Goal: Task Accomplishment & Management: Complete application form

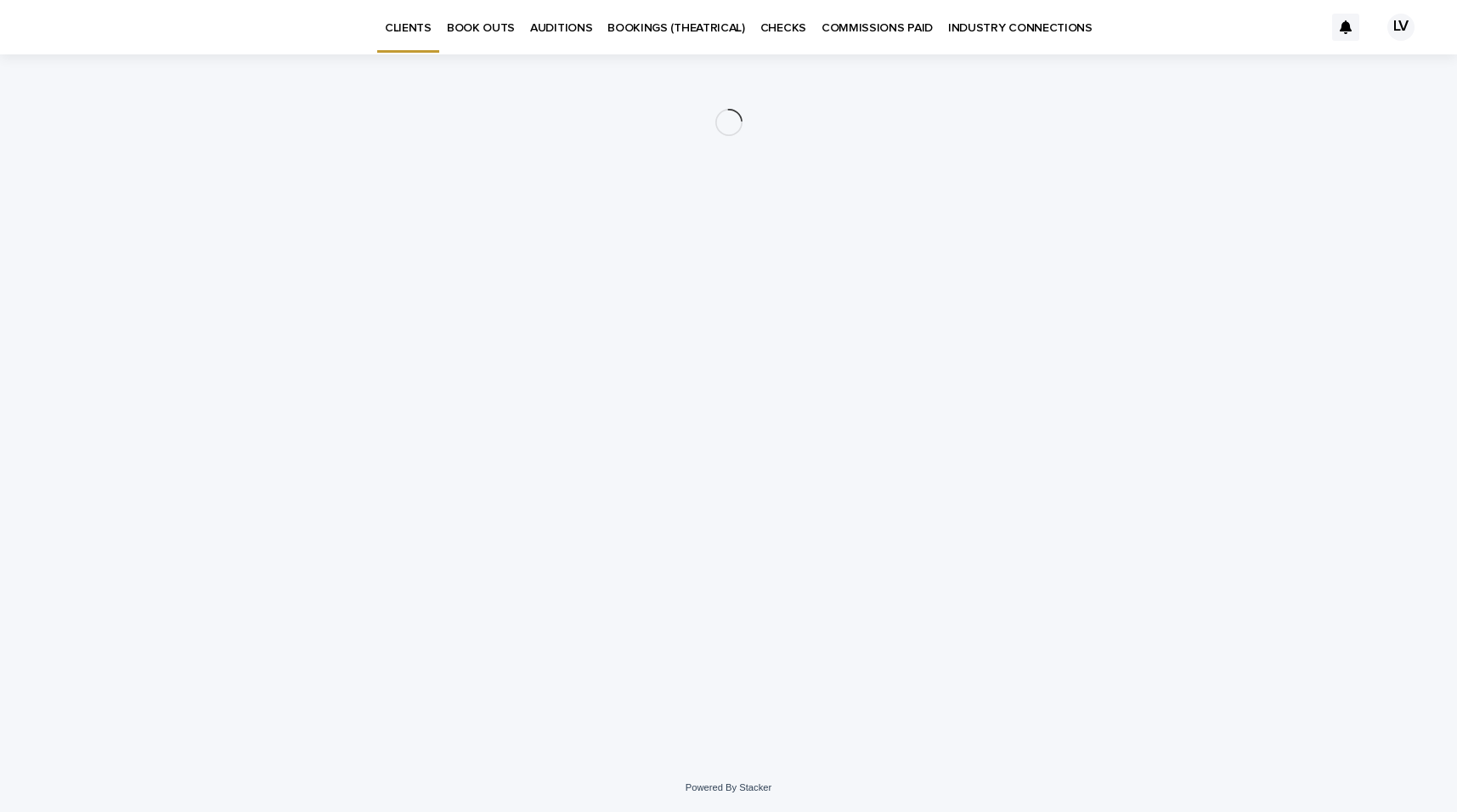
click at [476, 26] on p "BOOK OUTS" at bounding box center [481, 18] width 68 height 36
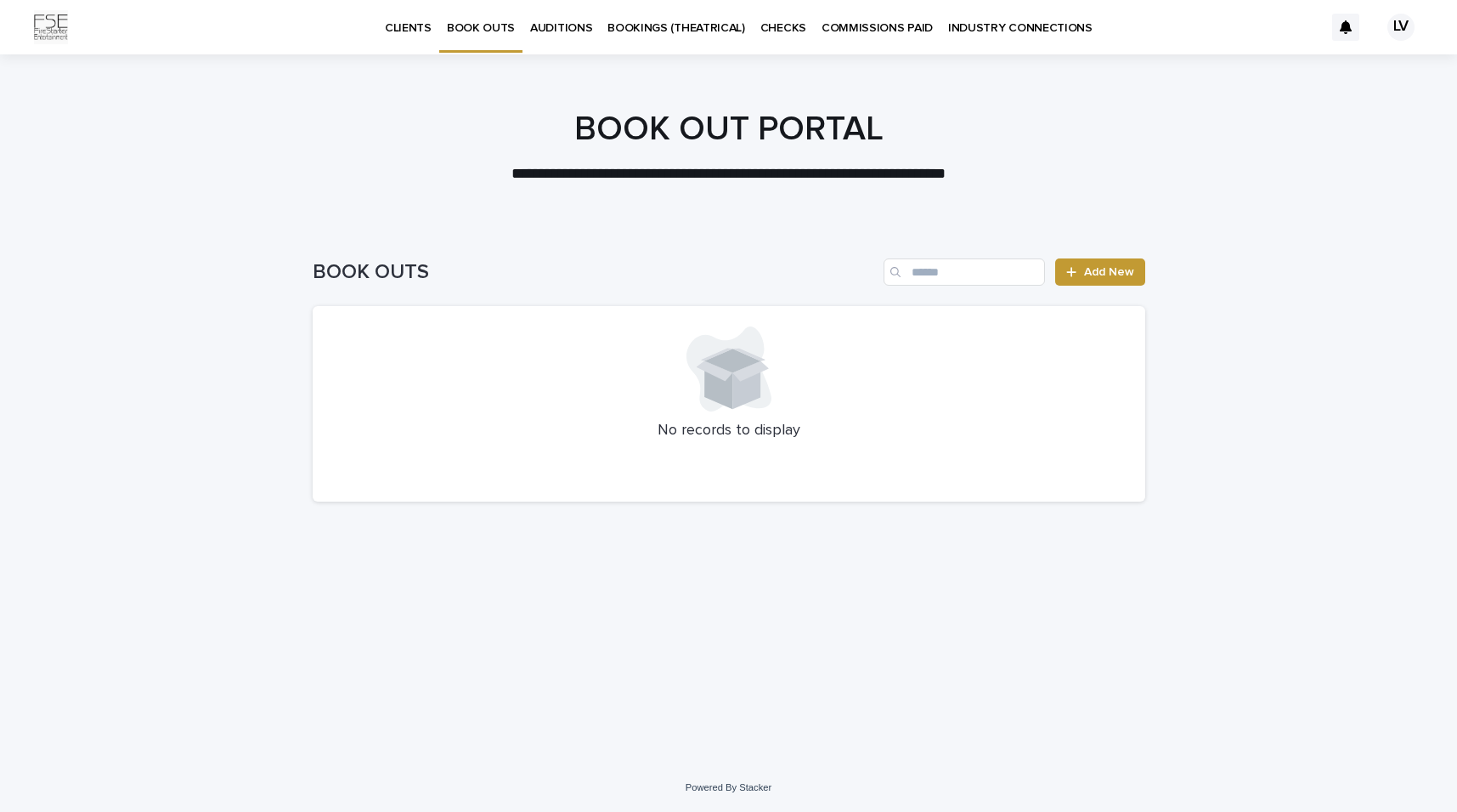
click at [1105, 258] on div "BOOK OUTS Add New" at bounding box center [729, 265] width 833 height 81
click at [1072, 271] on icon at bounding box center [1071, 272] width 10 height 12
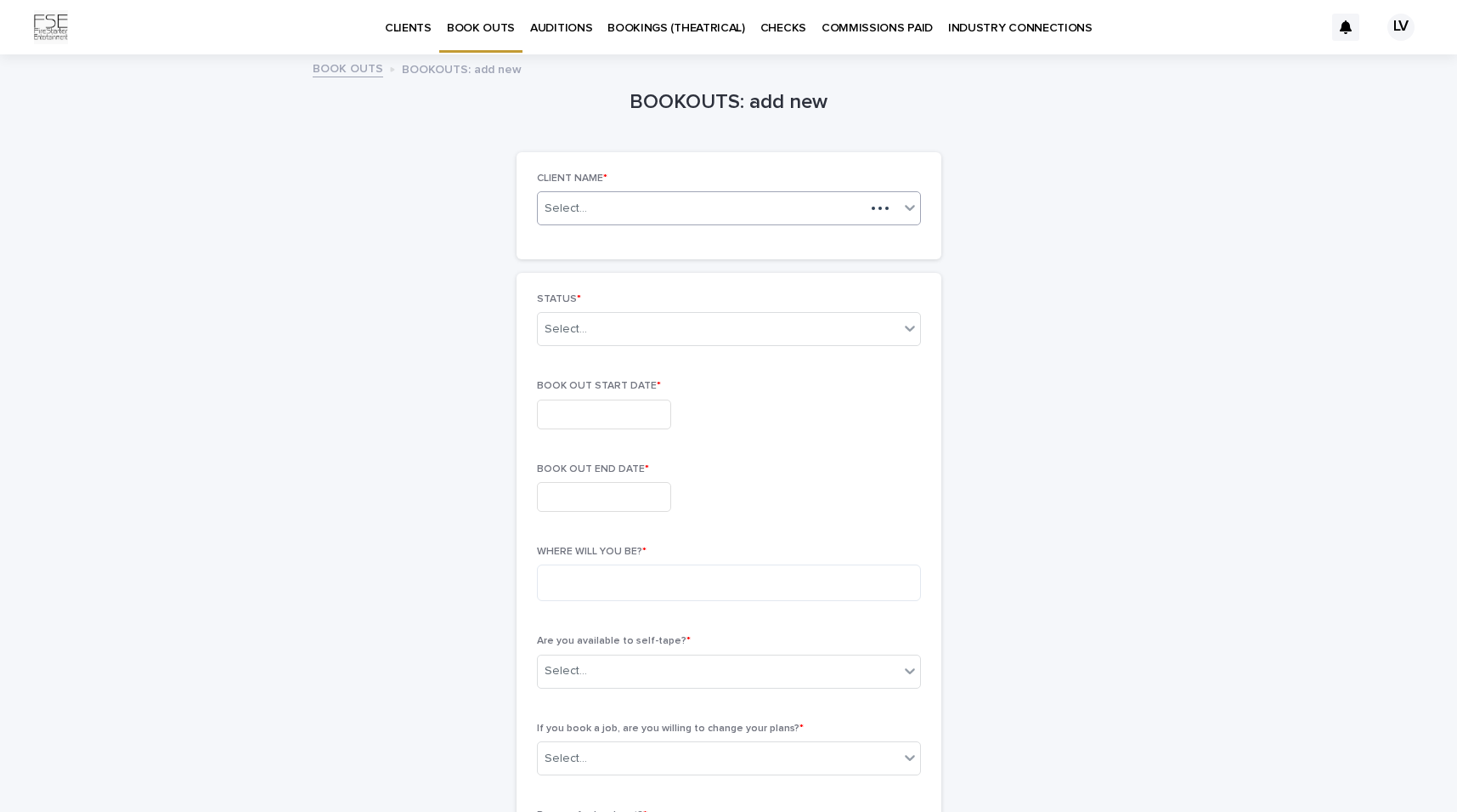
click at [742, 212] on div "Select..." at bounding box center [701, 209] width 327 height 21
click at [705, 243] on div "[PERSON_NAME]" at bounding box center [728, 239] width 382 height 29
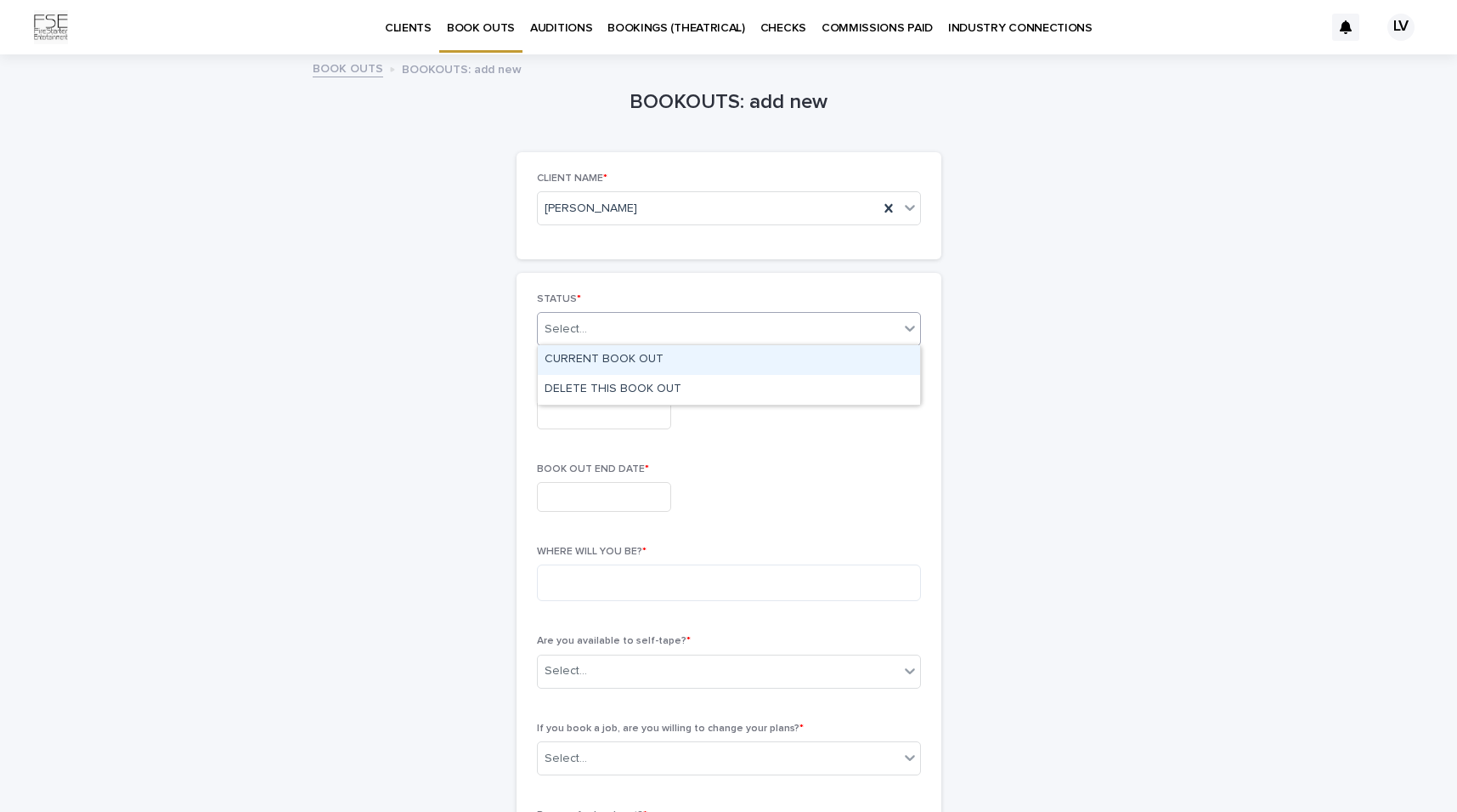
click at [642, 327] on div "Select..." at bounding box center [718, 329] width 362 height 28
click at [633, 365] on div "CURRENT BOOK OUT" at bounding box center [728, 360] width 382 height 29
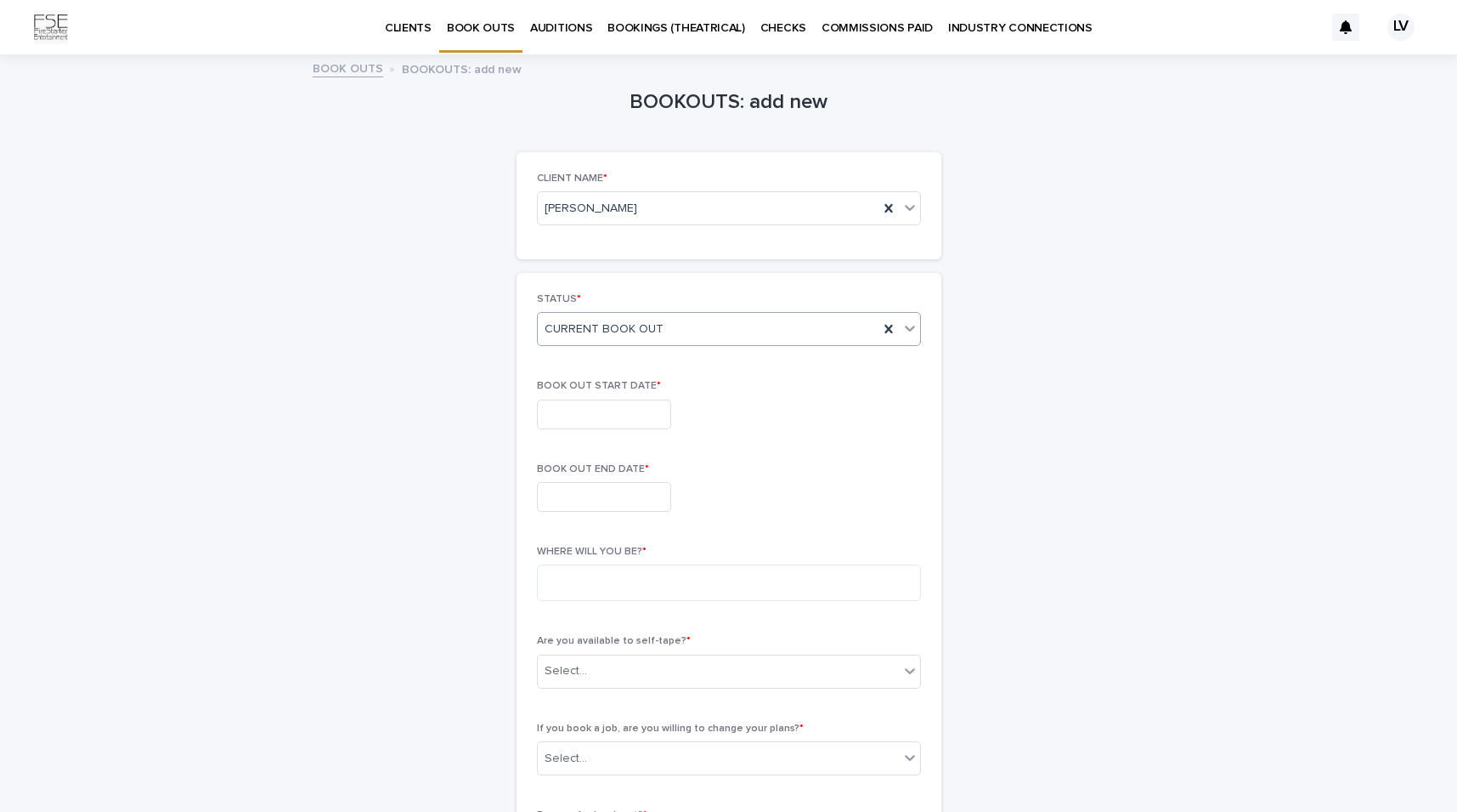
click at [609, 410] on input "text" at bounding box center [604, 414] width 134 height 29
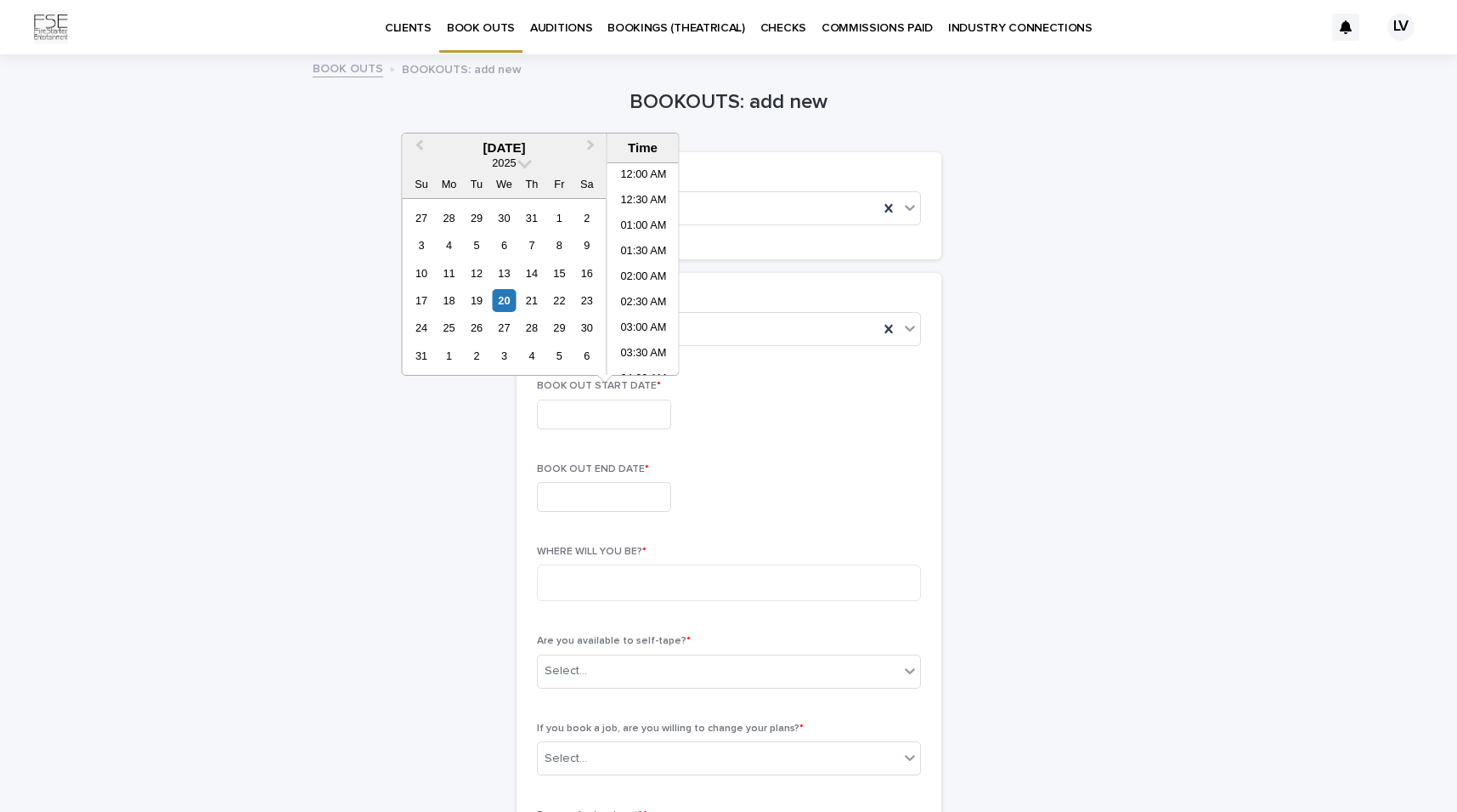
scroll to position [467, 0]
click at [591, 144] on span "Next Month" at bounding box center [591, 147] width 0 height 22
click at [563, 299] on div "26" at bounding box center [559, 300] width 22 height 22
type input "**********"
click at [574, 498] on input "text" at bounding box center [604, 496] width 134 height 29
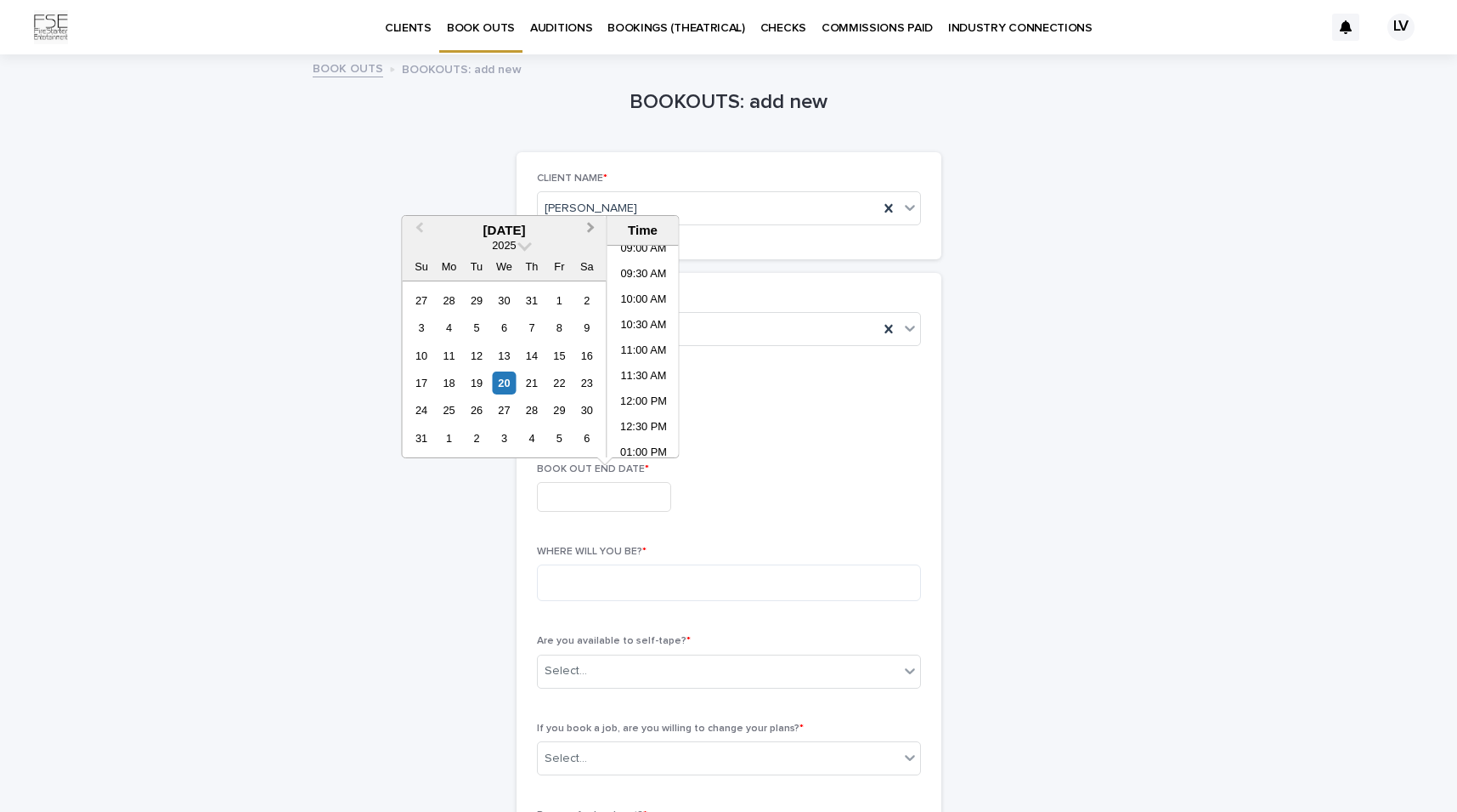
click at [591, 228] on span "Next Month" at bounding box center [591, 229] width 0 height 22
click at [591, 229] on span "Next Month" at bounding box center [591, 229] width 0 height 22
click at [505, 409] on div "31" at bounding box center [503, 409] width 22 height 22
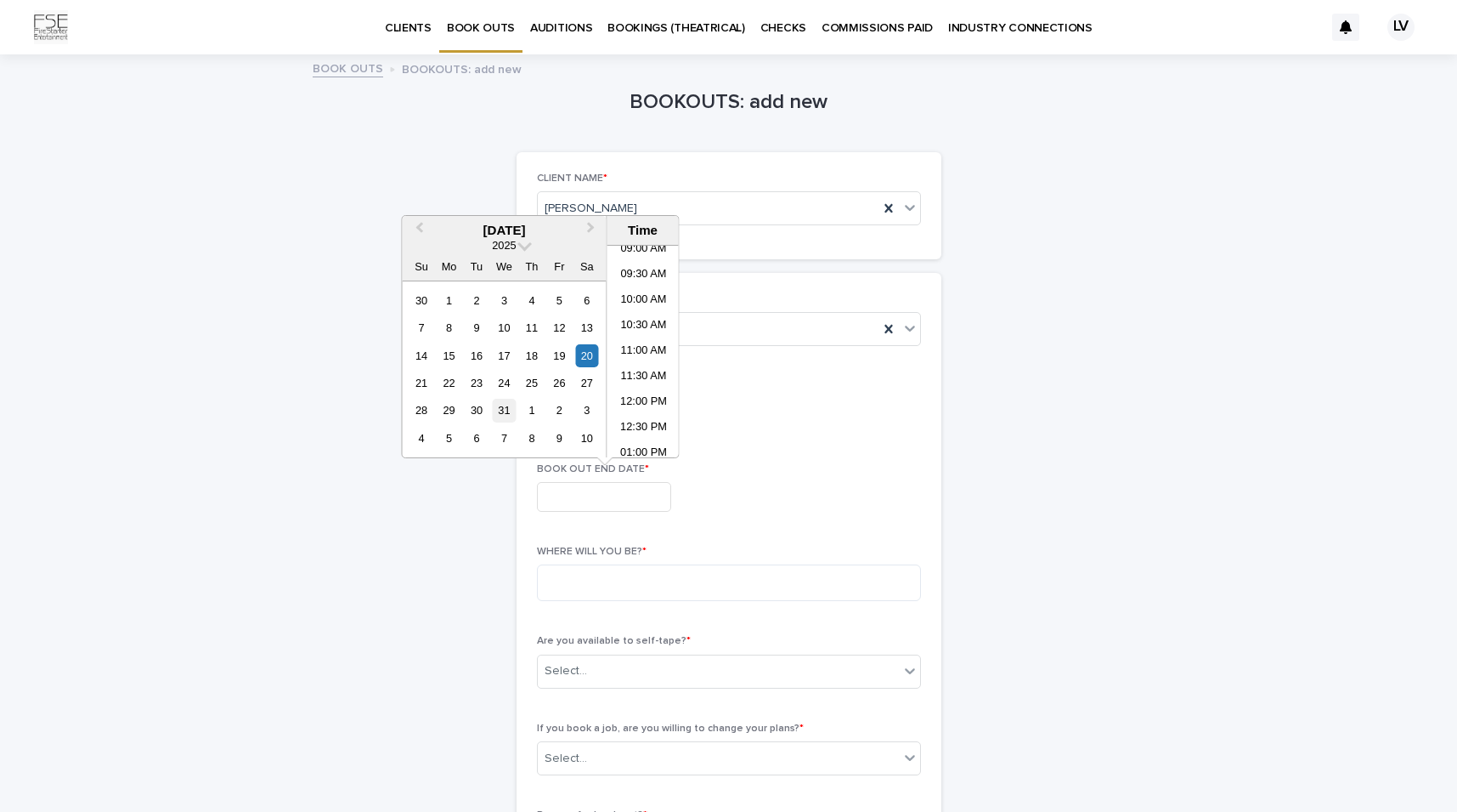
type input "**********"
click at [572, 567] on textarea at bounding box center [729, 581] width 384 height 36
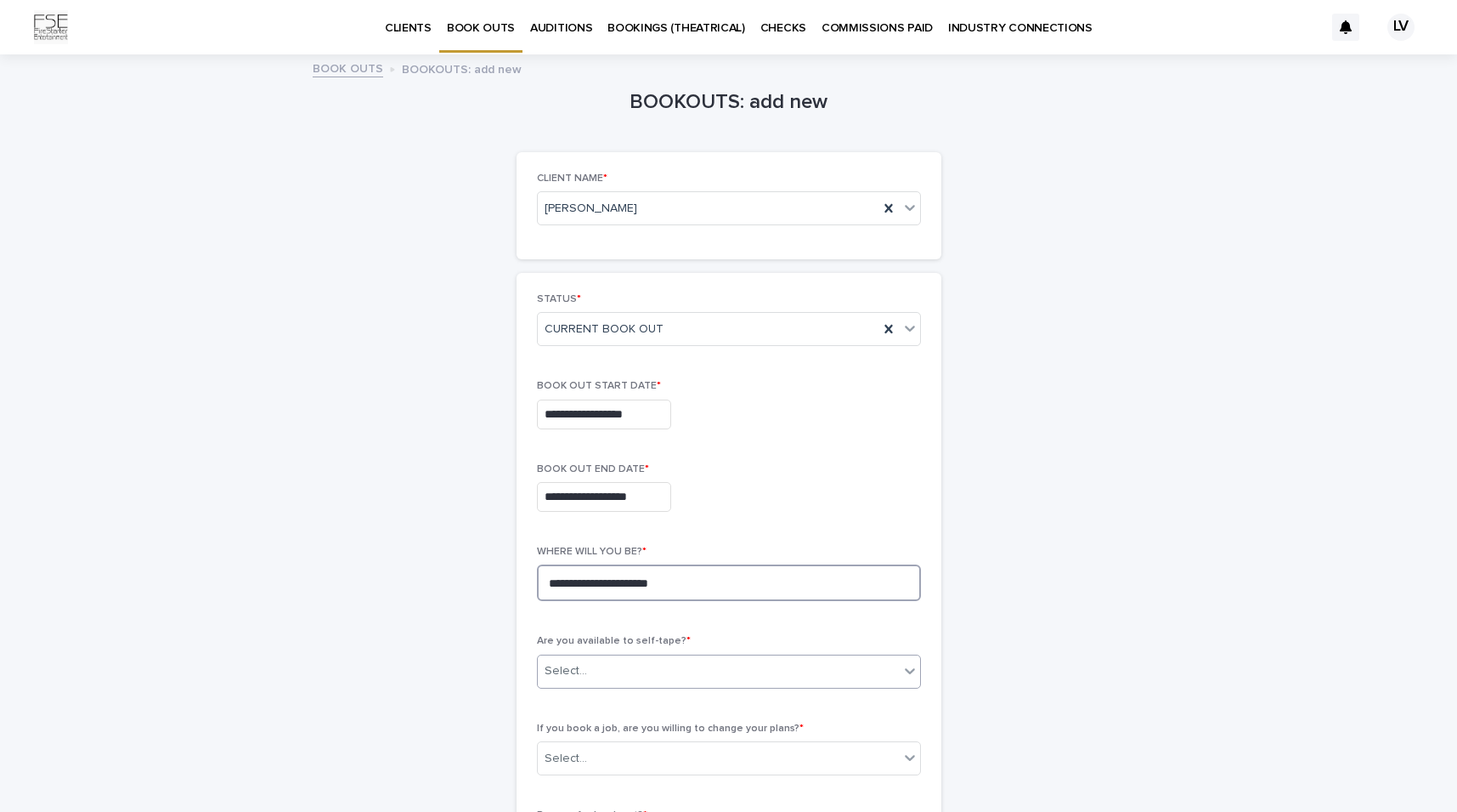
type textarea "**********"
click at [595, 665] on div "Select..." at bounding box center [718, 670] width 362 height 28
click at [569, 700] on div "YES" at bounding box center [728, 701] width 382 height 29
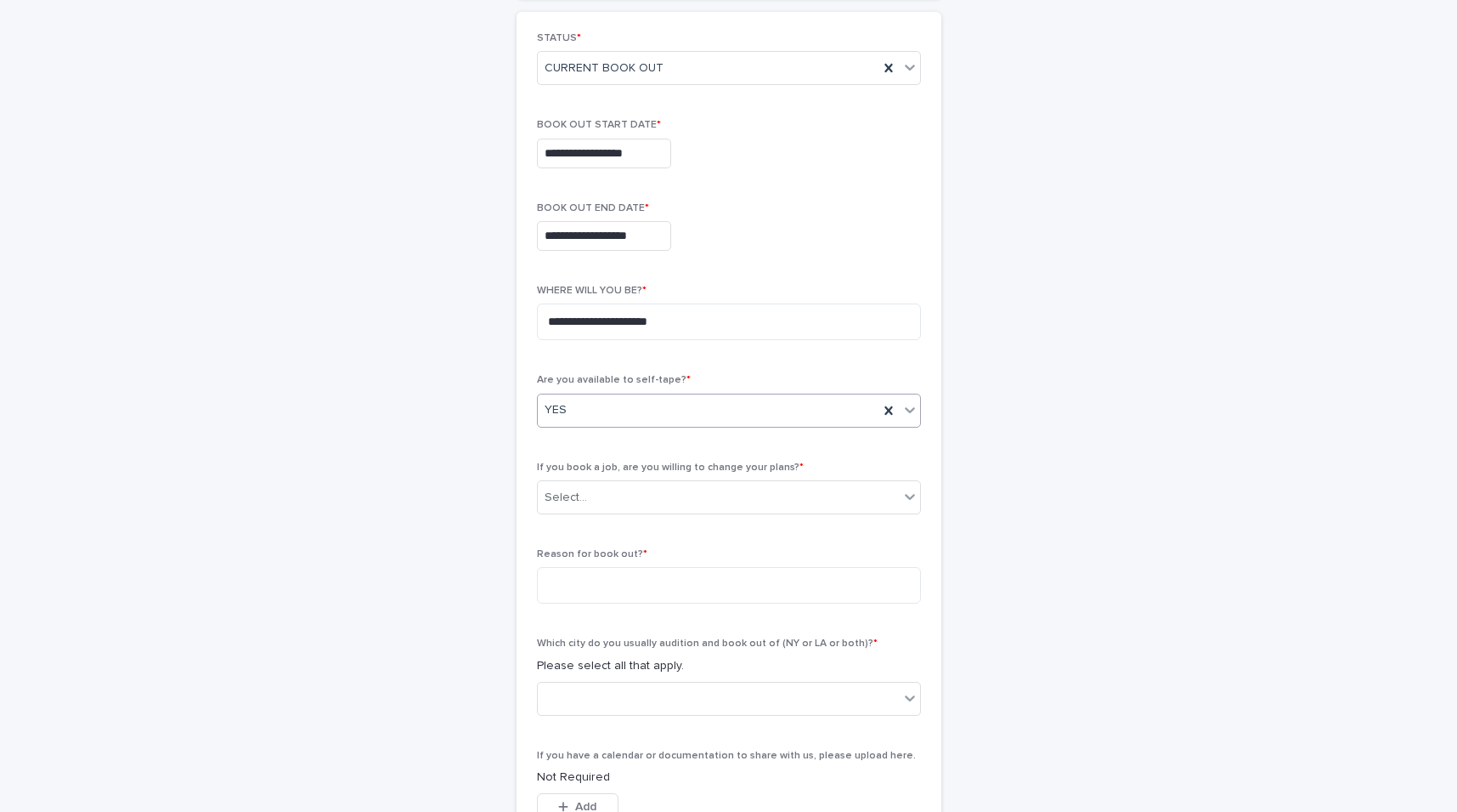
scroll to position [271, 0]
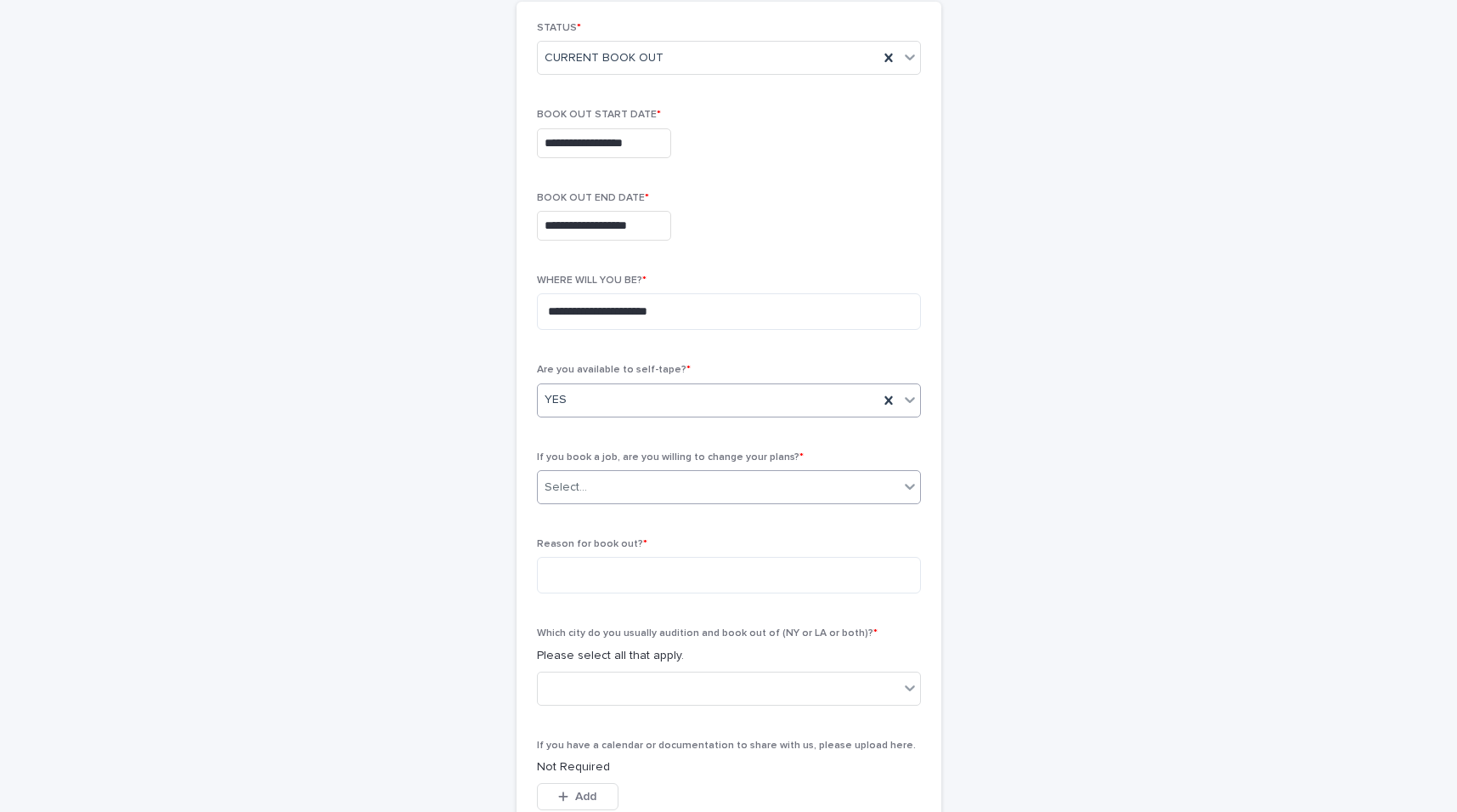
click at [594, 483] on div "Select..." at bounding box center [718, 487] width 362 height 28
click at [566, 541] on div "NO" at bounding box center [728, 546] width 382 height 29
click at [573, 560] on textarea at bounding box center [729, 575] width 384 height 36
type textarea "**********"
click at [577, 693] on div at bounding box center [718, 688] width 362 height 28
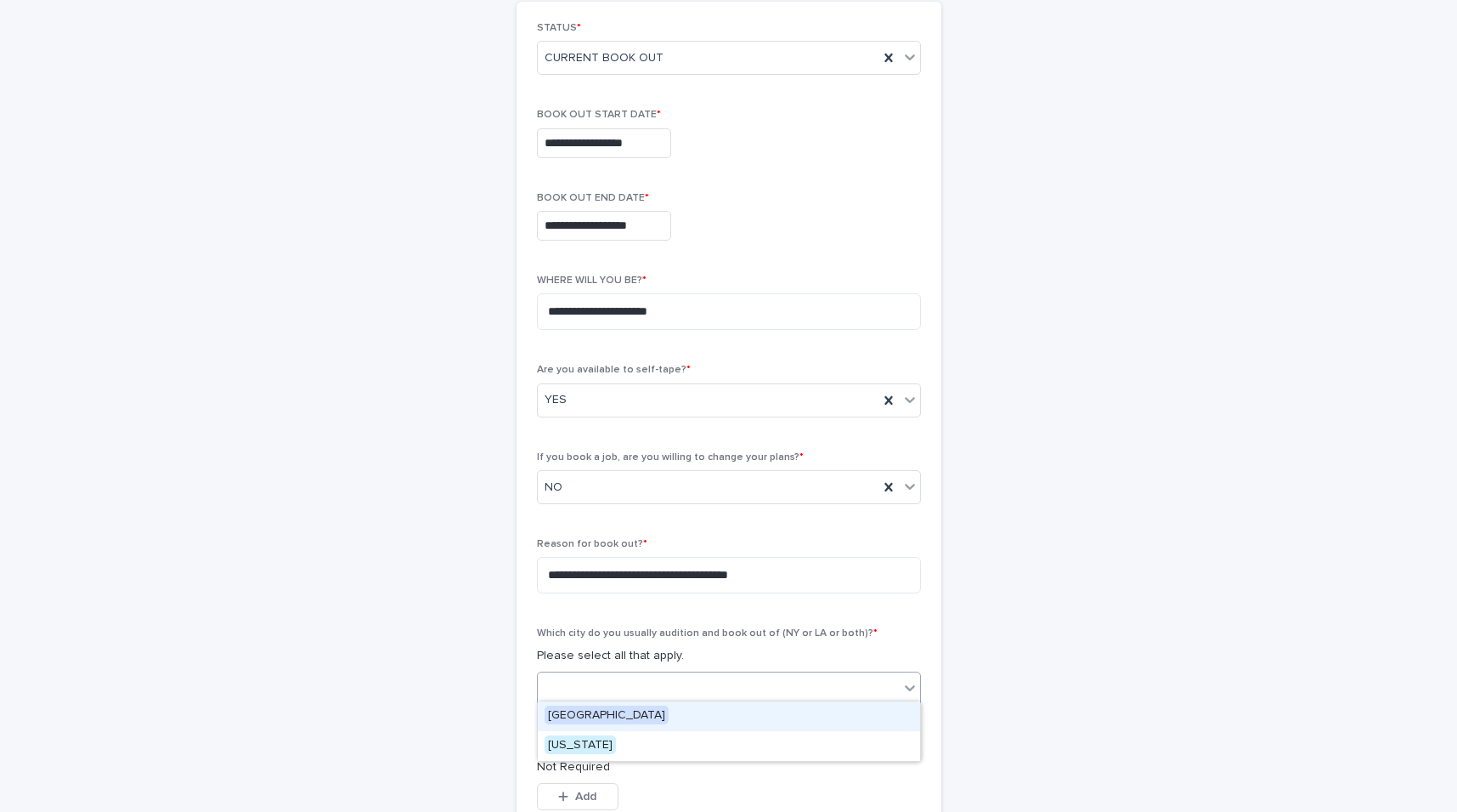
click at [577, 714] on span "[GEOGRAPHIC_DATA]" at bounding box center [606, 714] width 124 height 19
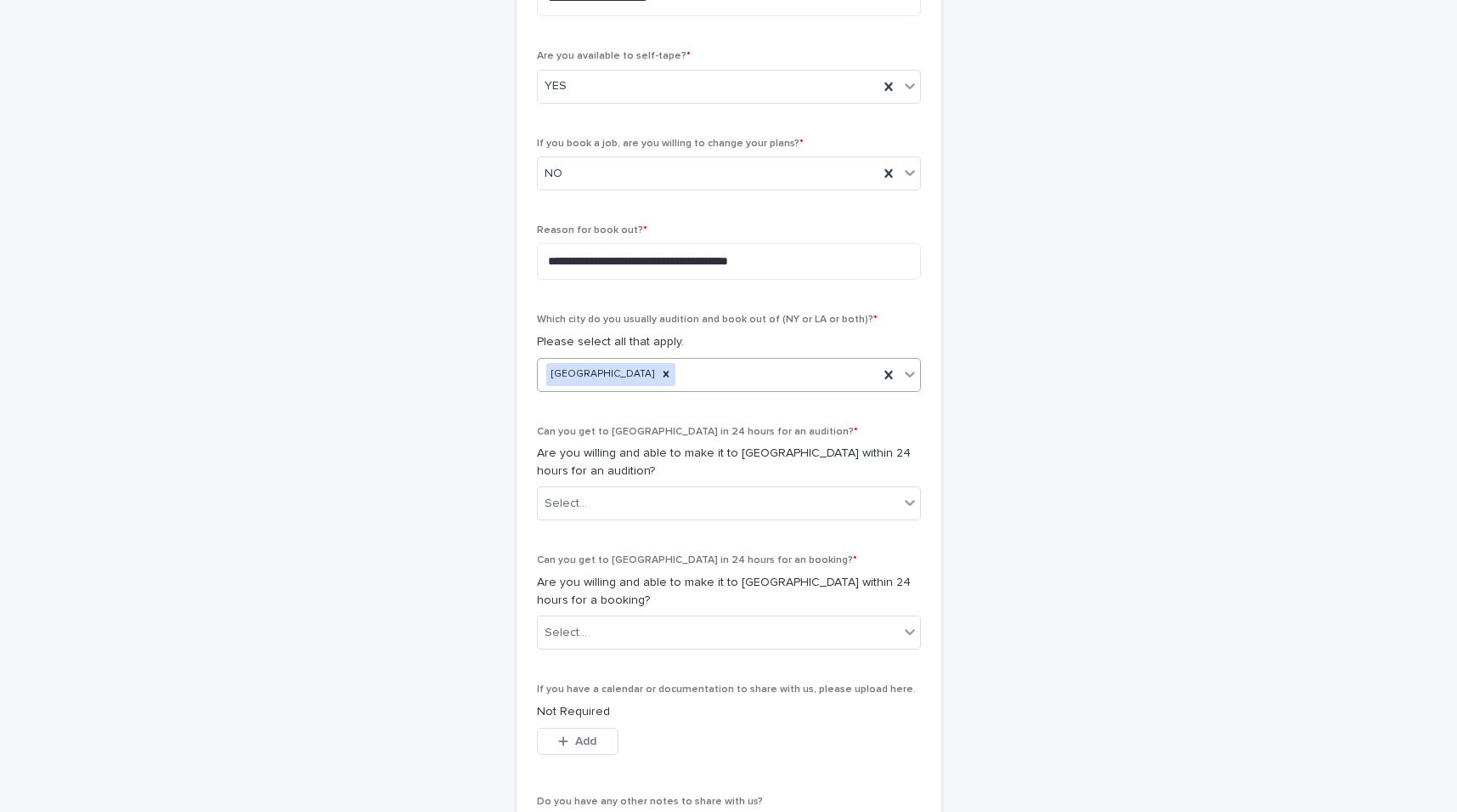
scroll to position [591, 0]
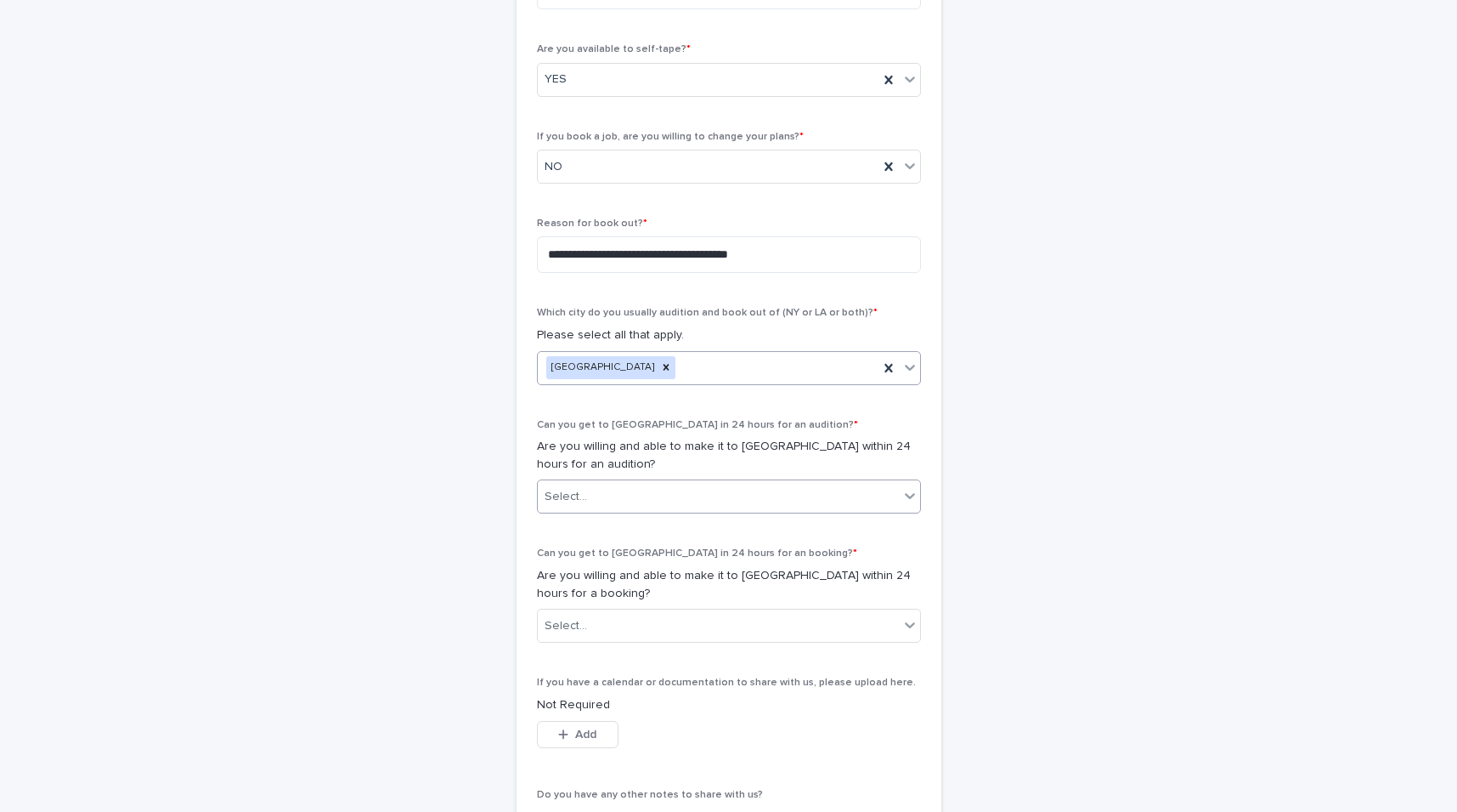
click at [593, 495] on div "Select..." at bounding box center [718, 496] width 362 height 28
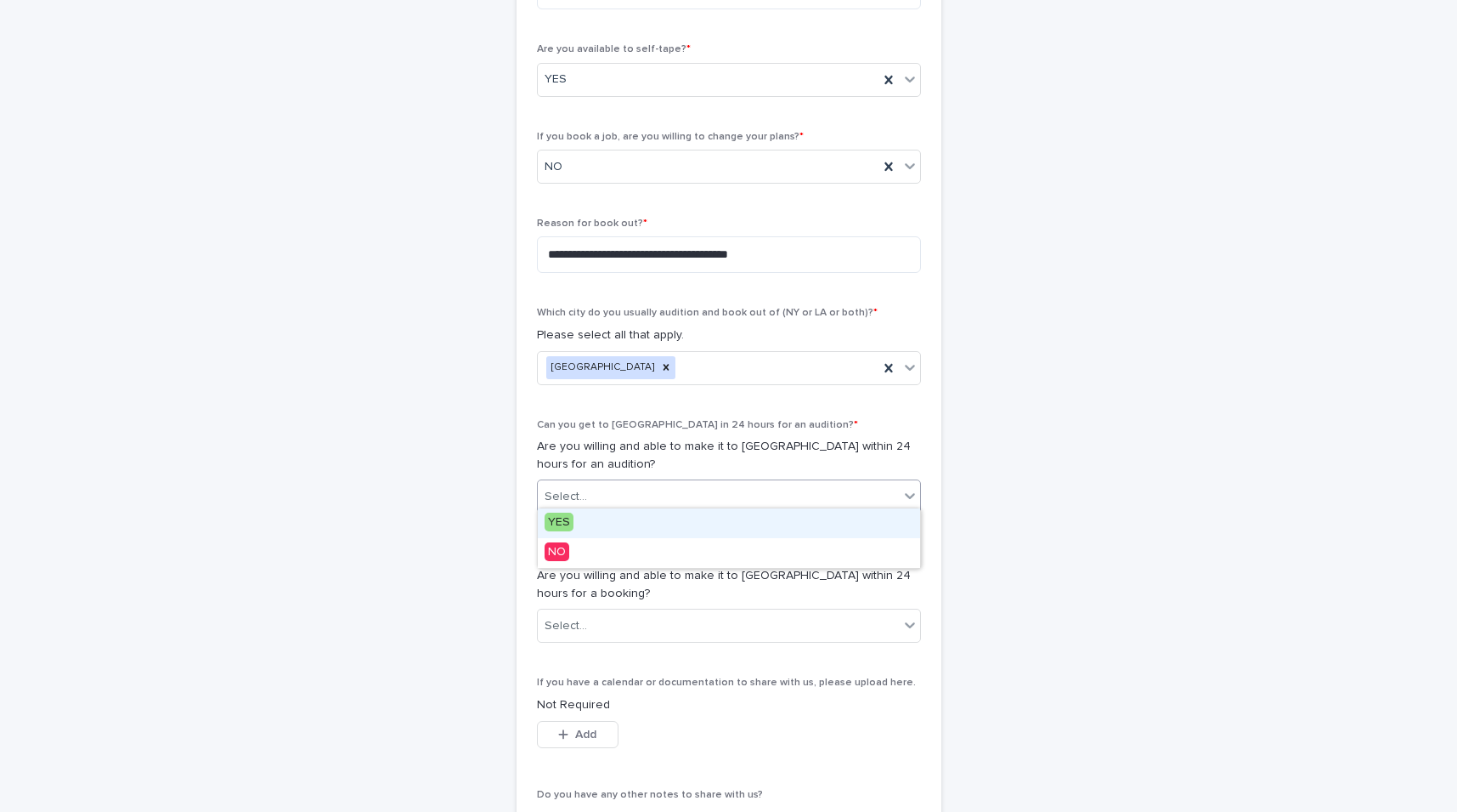
click at [579, 518] on div "YES" at bounding box center [728, 523] width 382 height 29
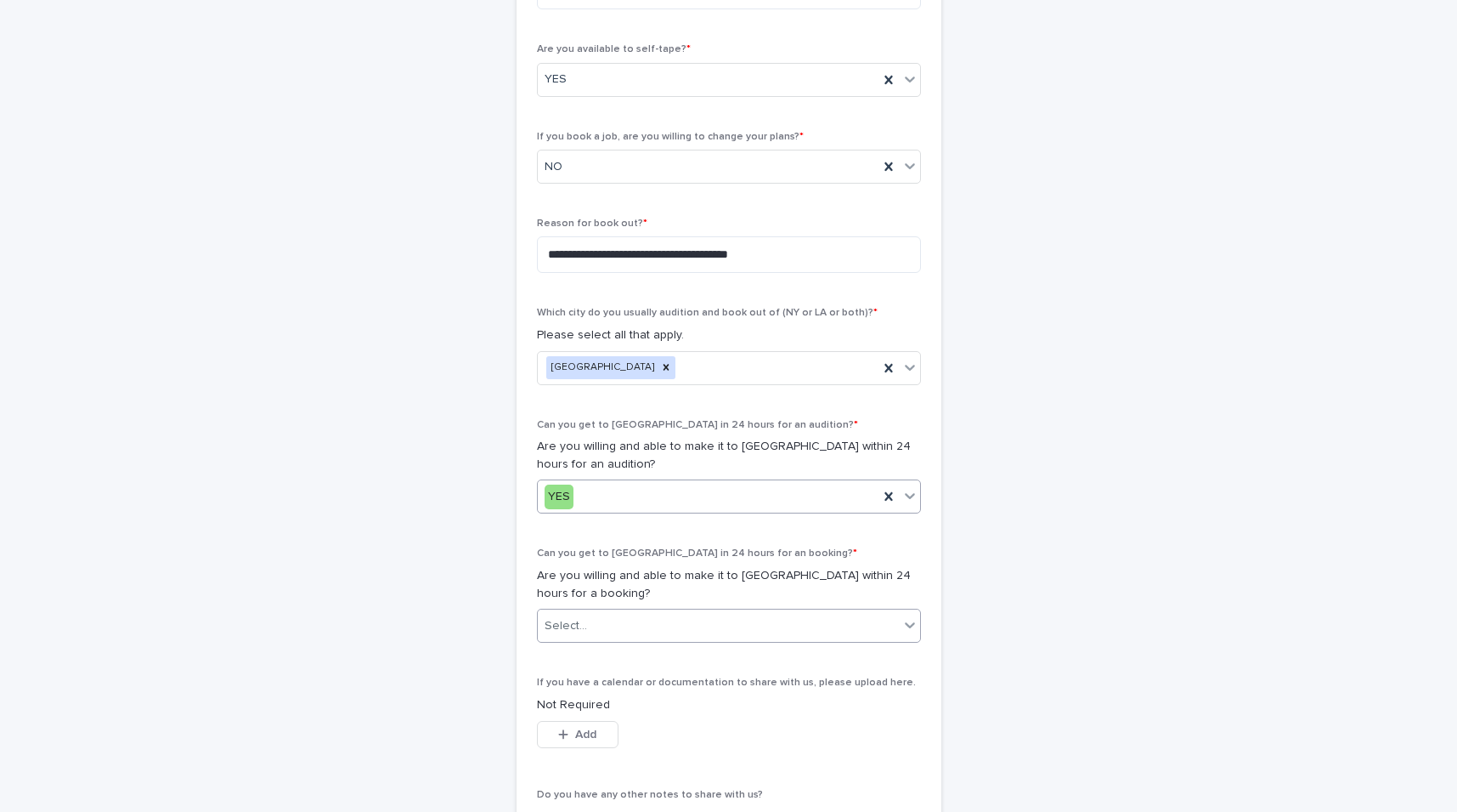
click at [610, 622] on div "Select..." at bounding box center [718, 625] width 362 height 28
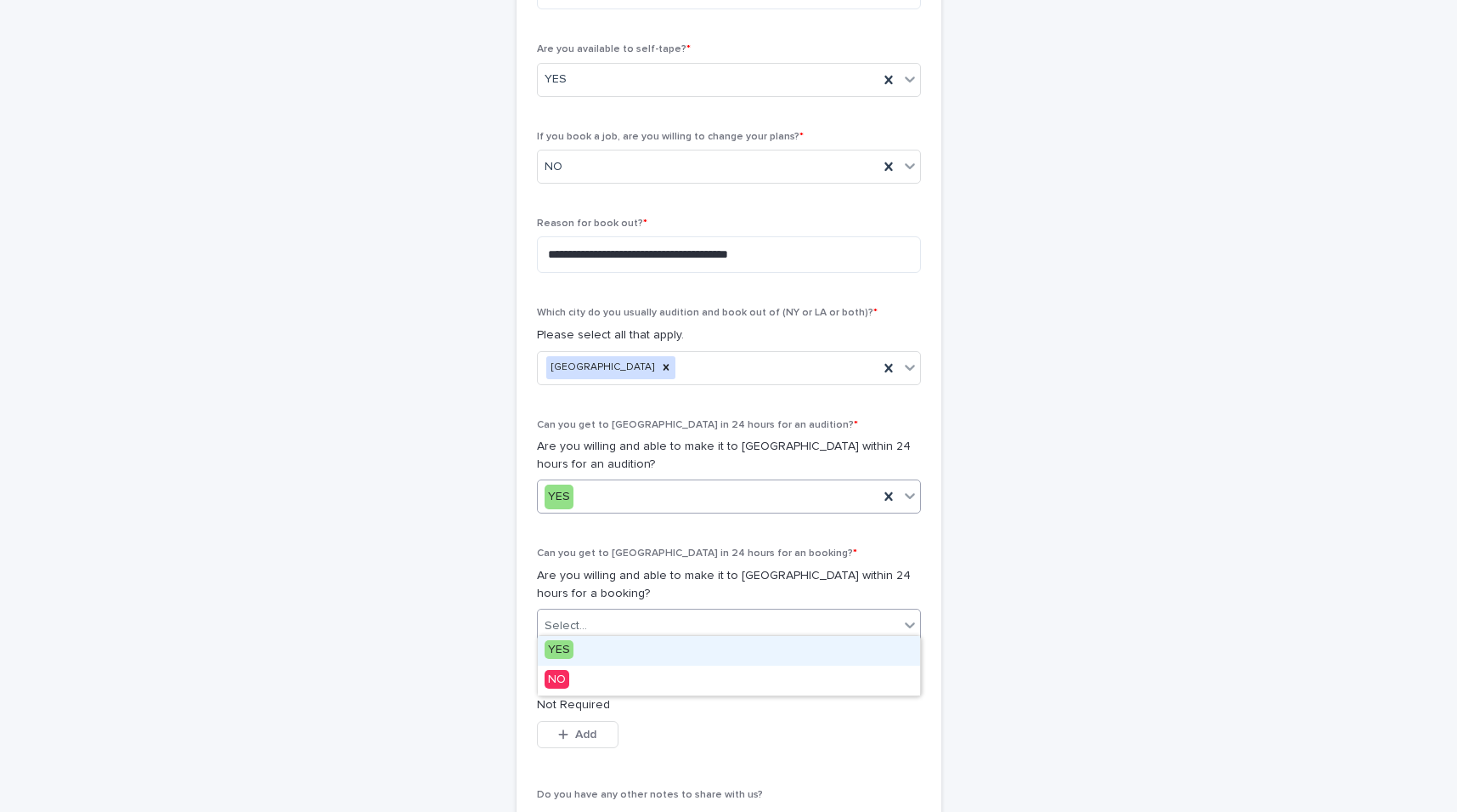
click at [576, 492] on input "text" at bounding box center [577, 496] width 2 height 15
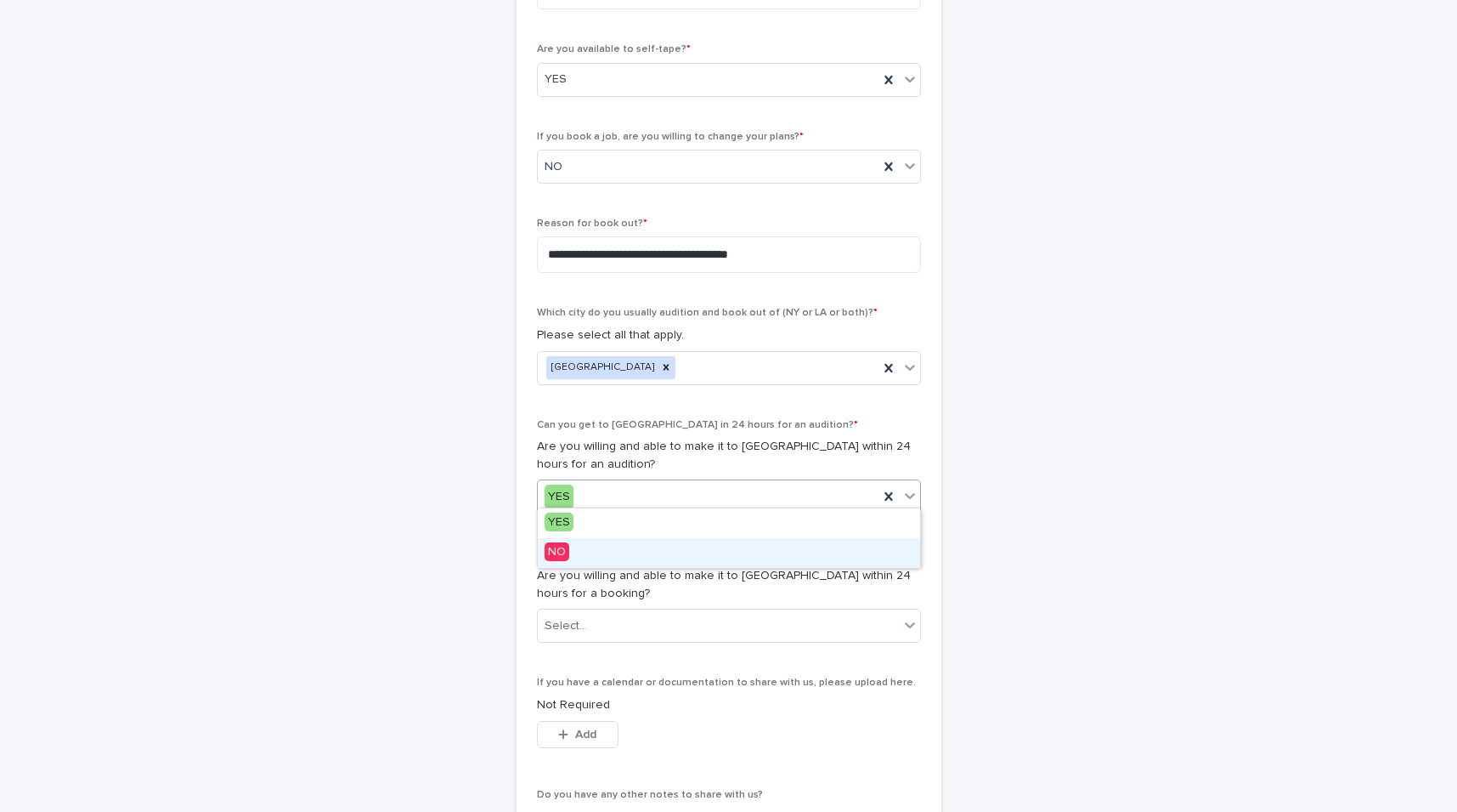
click at [616, 637] on div "Can you get to [GEOGRAPHIC_DATA] in 24 hours for an booking? * Are you willing …" at bounding box center [729, 601] width 384 height 108
click at [608, 616] on div "Select..." at bounding box center [718, 625] width 362 height 28
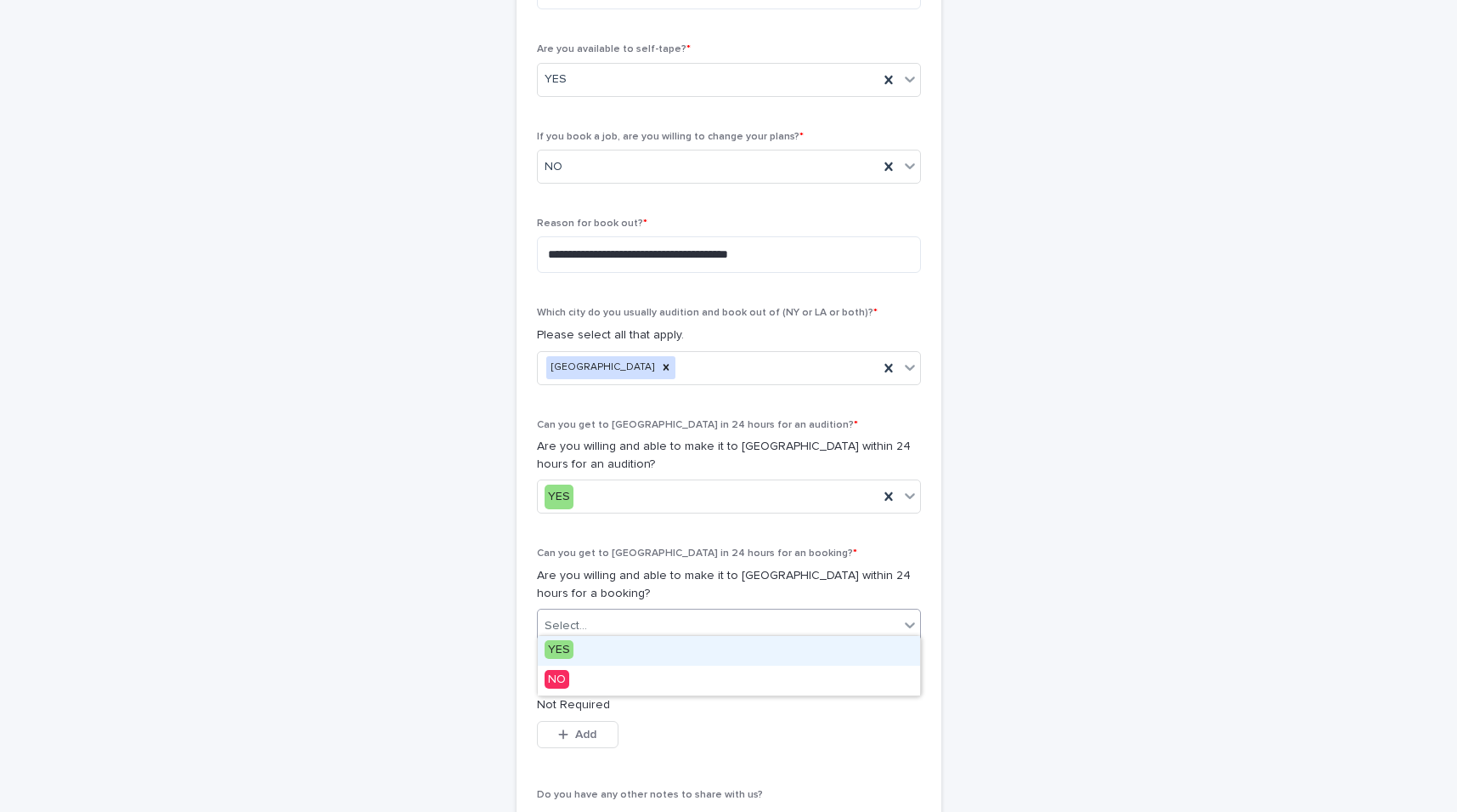
click at [590, 640] on div "YES" at bounding box center [728, 650] width 382 height 29
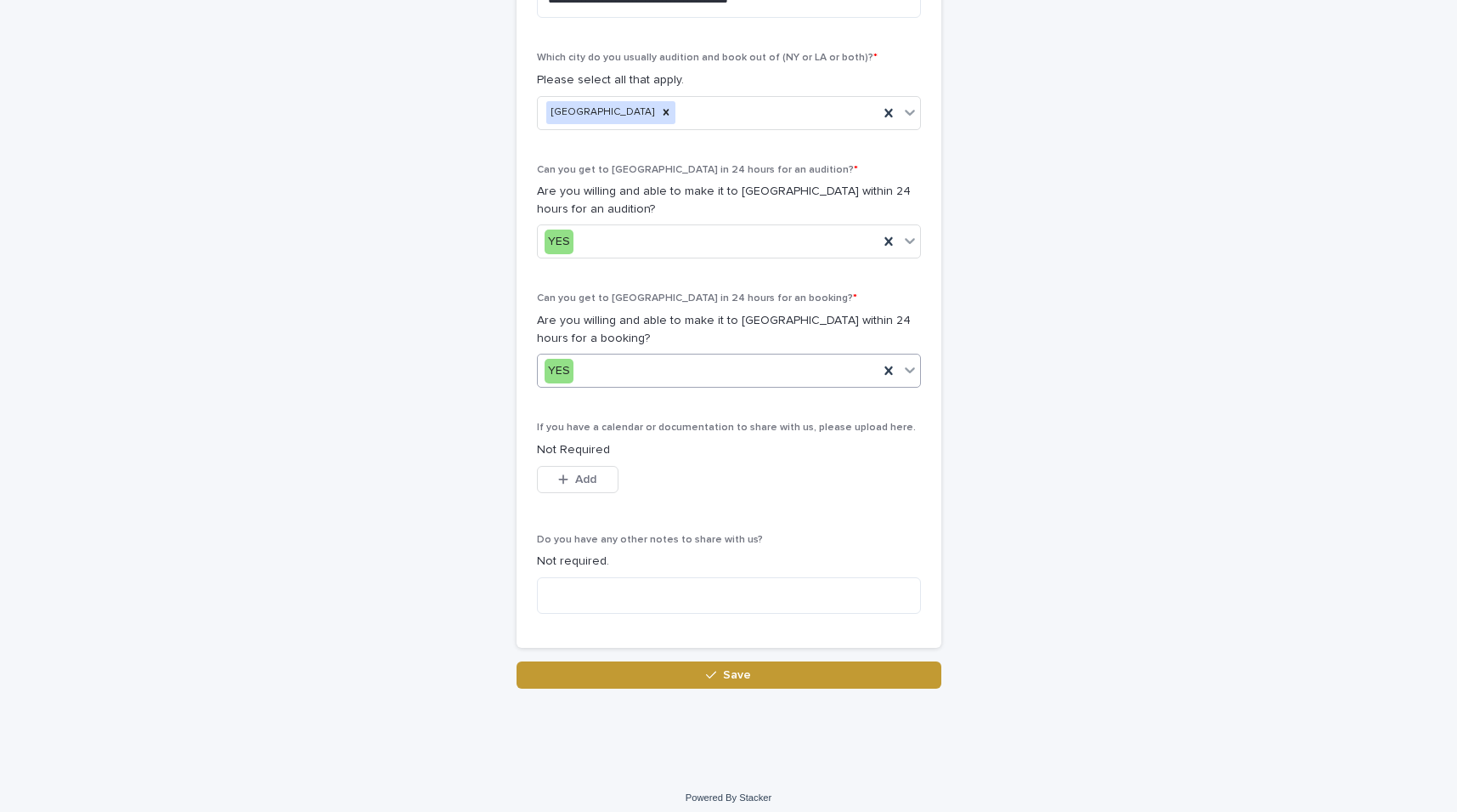
scroll to position [845, 0]
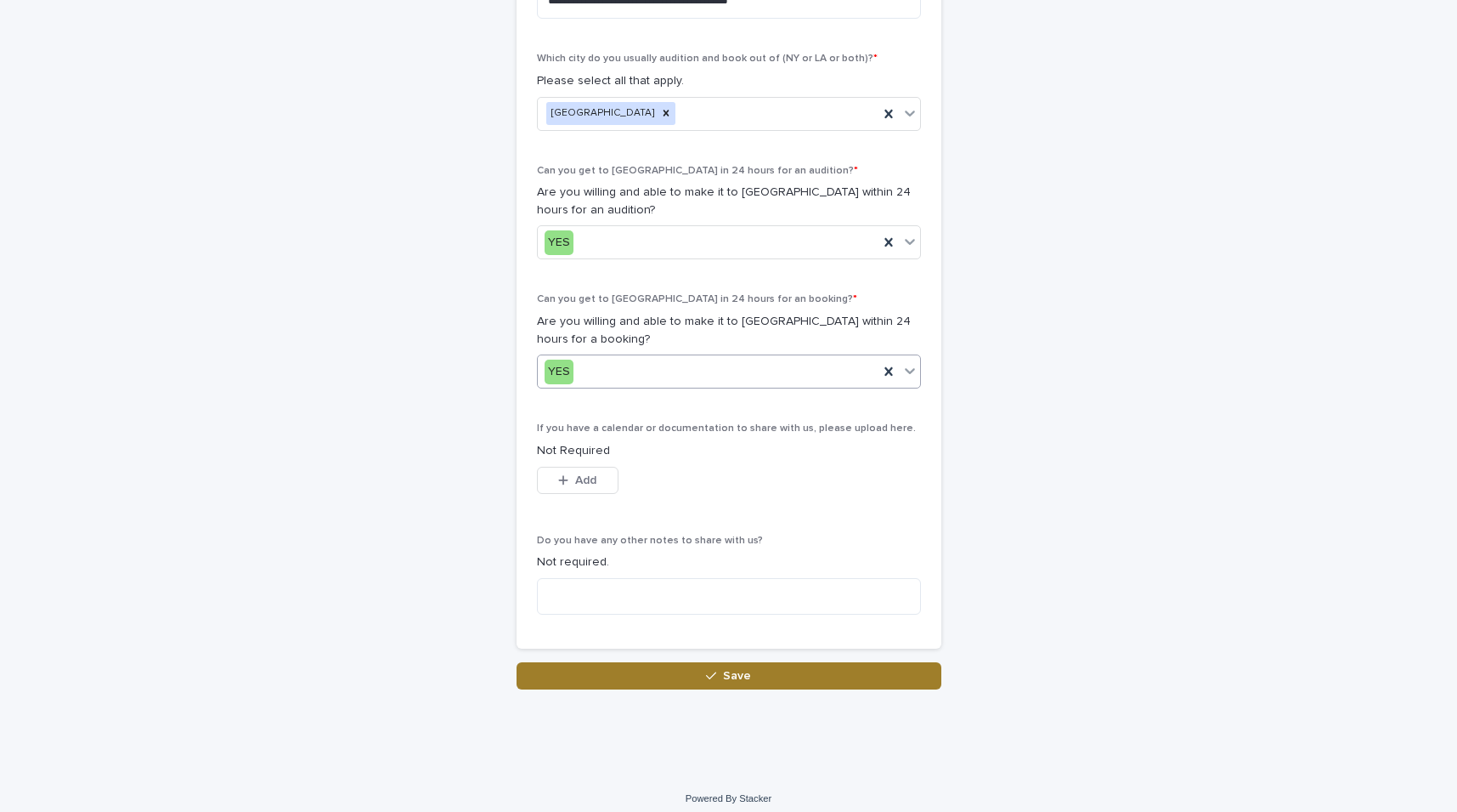
click at [620, 666] on button "Save" at bounding box center [729, 675] width 425 height 27
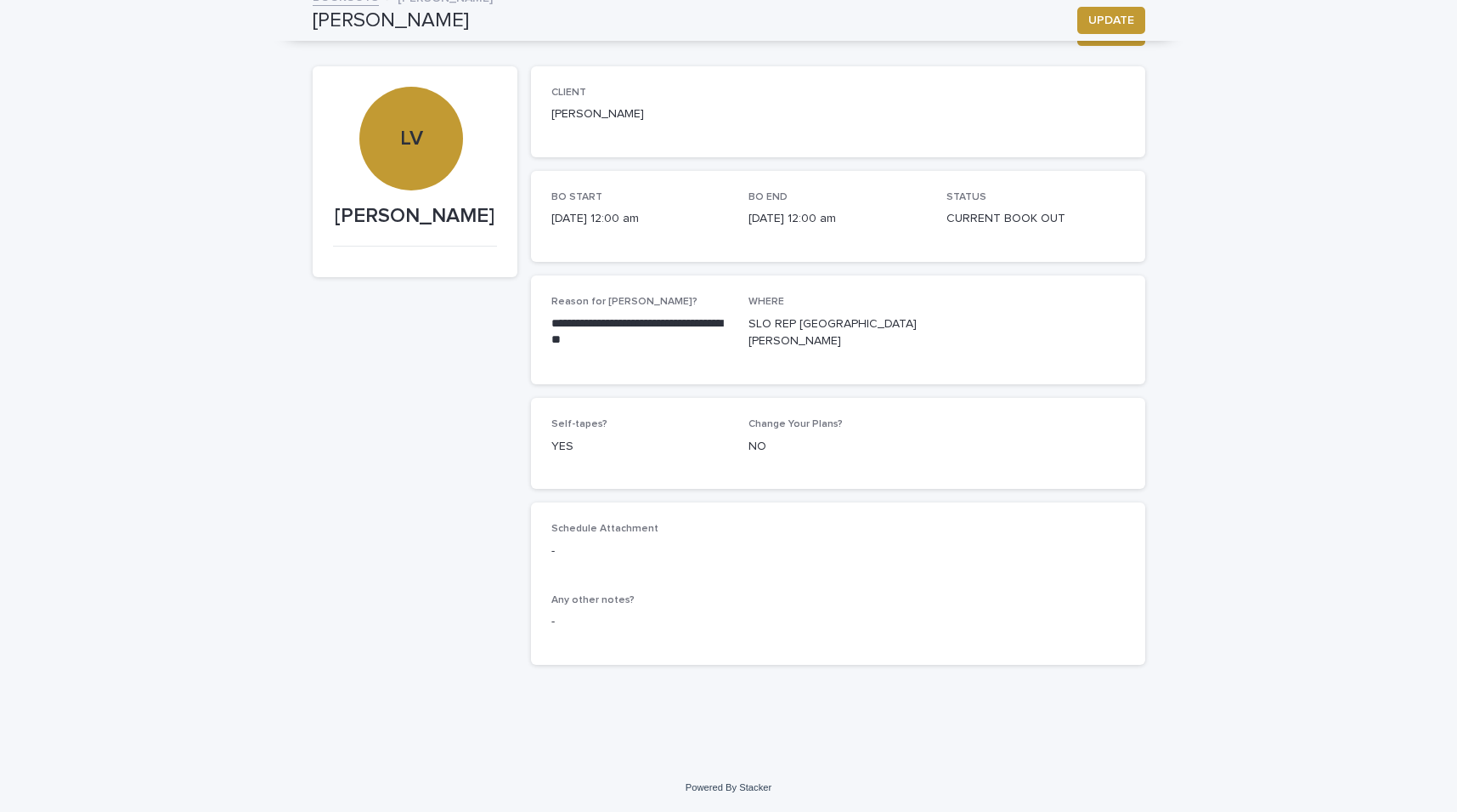
scroll to position [62, 0]
